Goal: Information Seeking & Learning: Learn about a topic

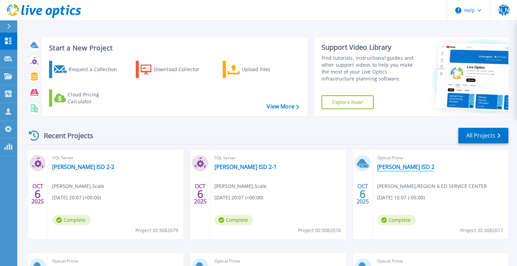
click at [389, 167] on link "[PERSON_NAME] ISD 2" at bounding box center [405, 166] width 57 height 7
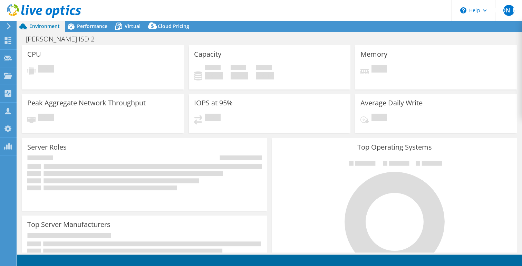
select select "USD"
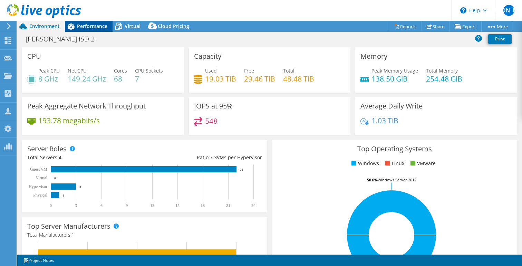
click at [92, 25] on span "Performance" at bounding box center [92, 26] width 30 height 7
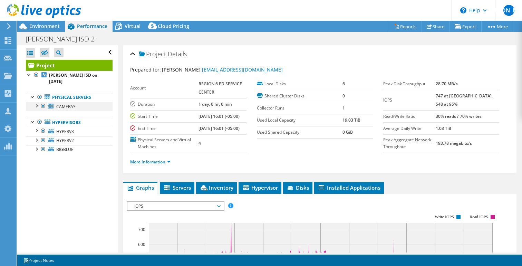
click at [42, 102] on div at bounding box center [43, 106] width 7 height 8
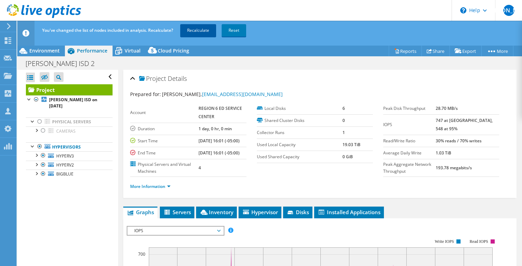
click at [194, 31] on link "Recalculate" at bounding box center [198, 30] width 36 height 12
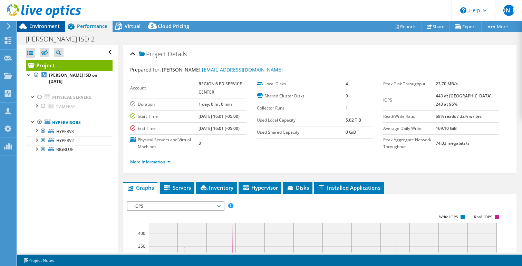
click at [37, 29] on span "Environment" at bounding box center [44, 26] width 30 height 7
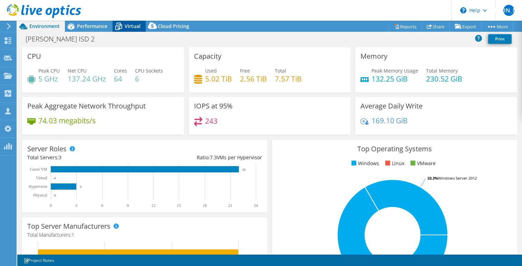
click at [125, 27] on span "Virtual" at bounding box center [133, 26] width 16 height 7
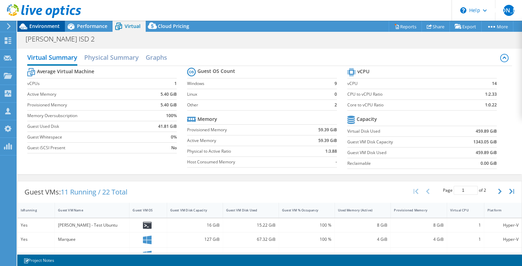
click at [49, 25] on span "Environment" at bounding box center [44, 26] width 30 height 7
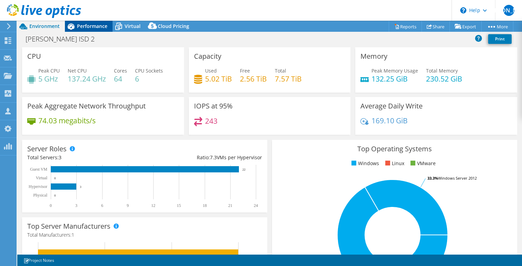
click at [89, 27] on span "Performance" at bounding box center [92, 26] width 30 height 7
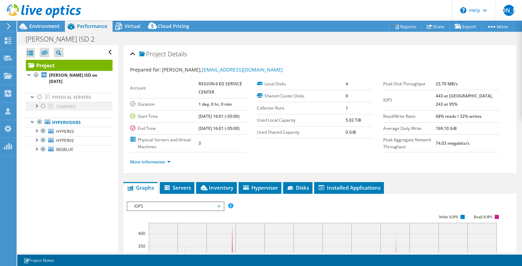
click at [43, 102] on div at bounding box center [43, 106] width 7 height 8
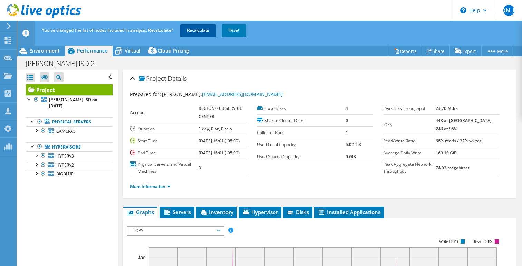
click at [193, 31] on link "Recalculate" at bounding box center [198, 30] width 36 height 12
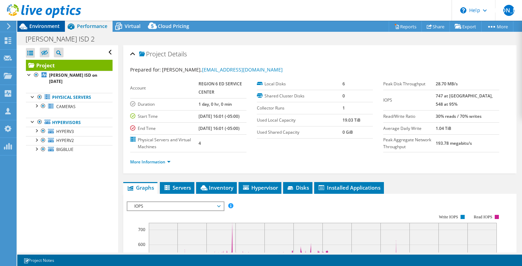
click at [41, 27] on span "Environment" at bounding box center [44, 26] width 30 height 7
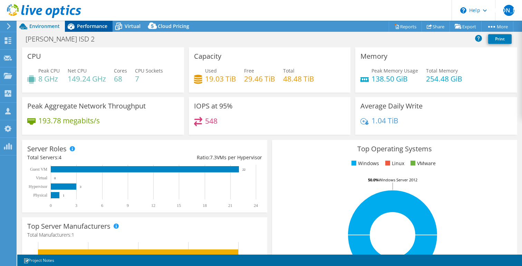
click at [77, 26] on span "Performance" at bounding box center [92, 26] width 30 height 7
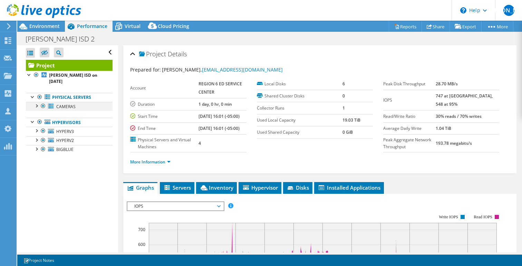
click at [42, 102] on div at bounding box center [43, 106] width 7 height 8
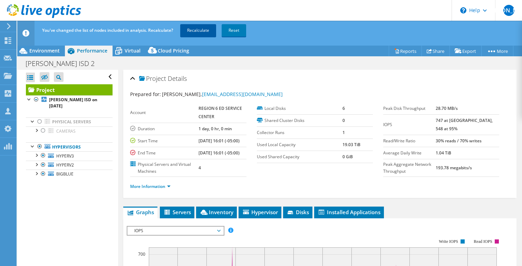
click at [204, 28] on link "Recalculate" at bounding box center [198, 30] width 36 height 12
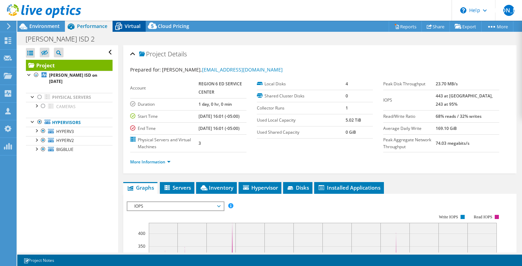
scroll to position [1, 0]
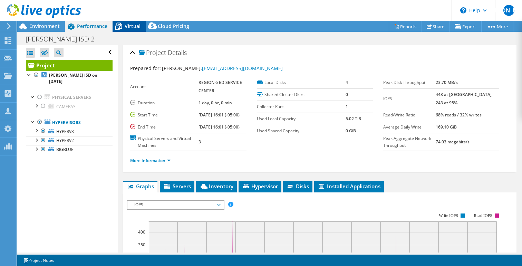
click at [131, 28] on span "Virtual" at bounding box center [133, 26] width 16 height 7
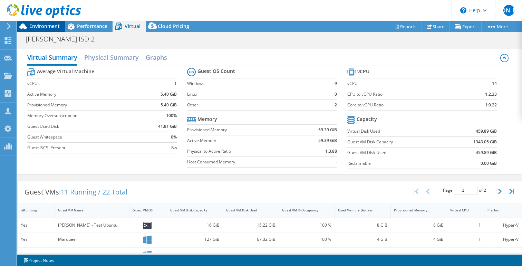
click at [45, 25] on span "Environment" at bounding box center [44, 26] width 30 height 7
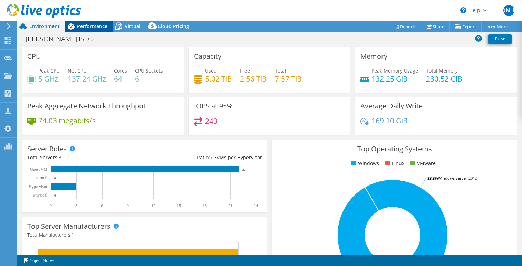
click at [91, 26] on span "Performance" at bounding box center [92, 26] width 30 height 7
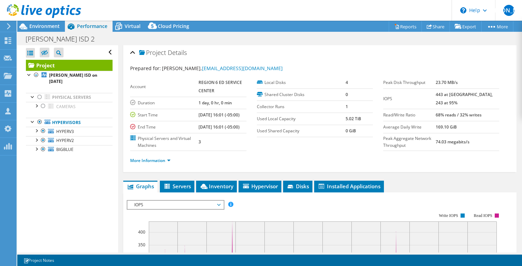
click at [278, 151] on section "Account REGION 6 ED SERVICE CENTER Duration 1 day, 0 hr, 0 min Start Time 10/01…" at bounding box center [256, 114] width 253 height 74
